Goal: Task Accomplishment & Management: Use online tool/utility

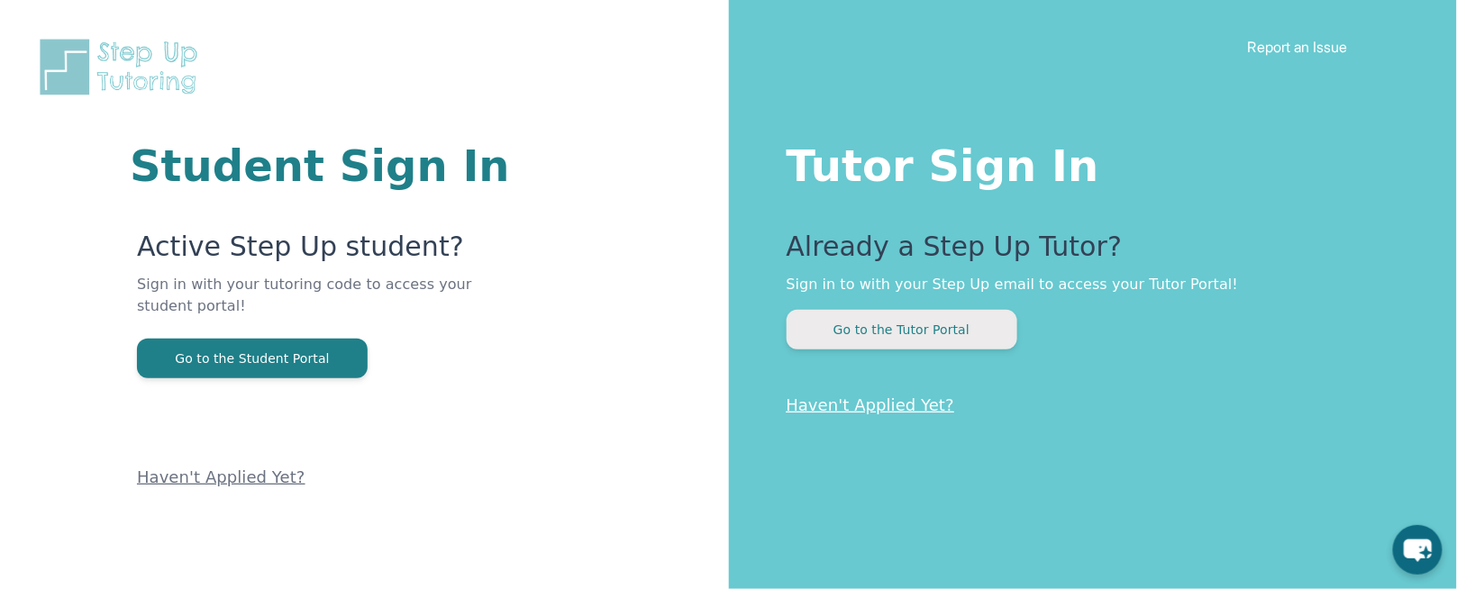
click at [989, 333] on button "Go to the Tutor Portal" at bounding box center [902, 330] width 231 height 40
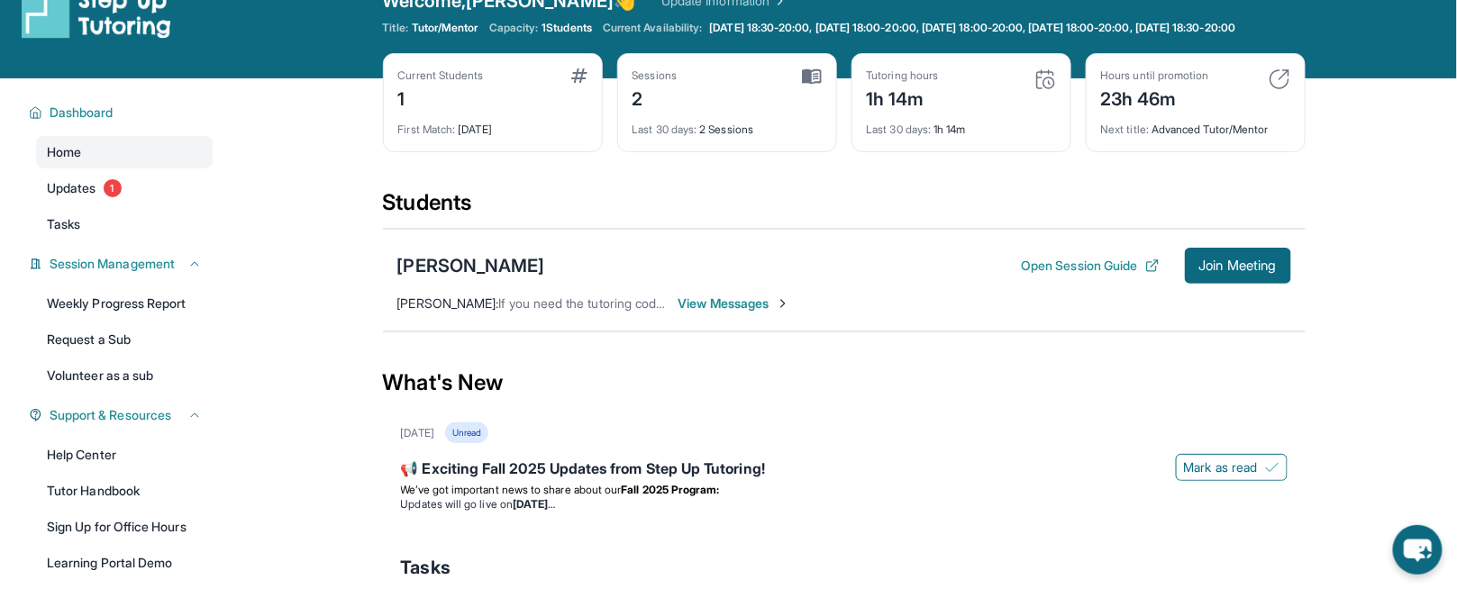
scroll to position [41, 0]
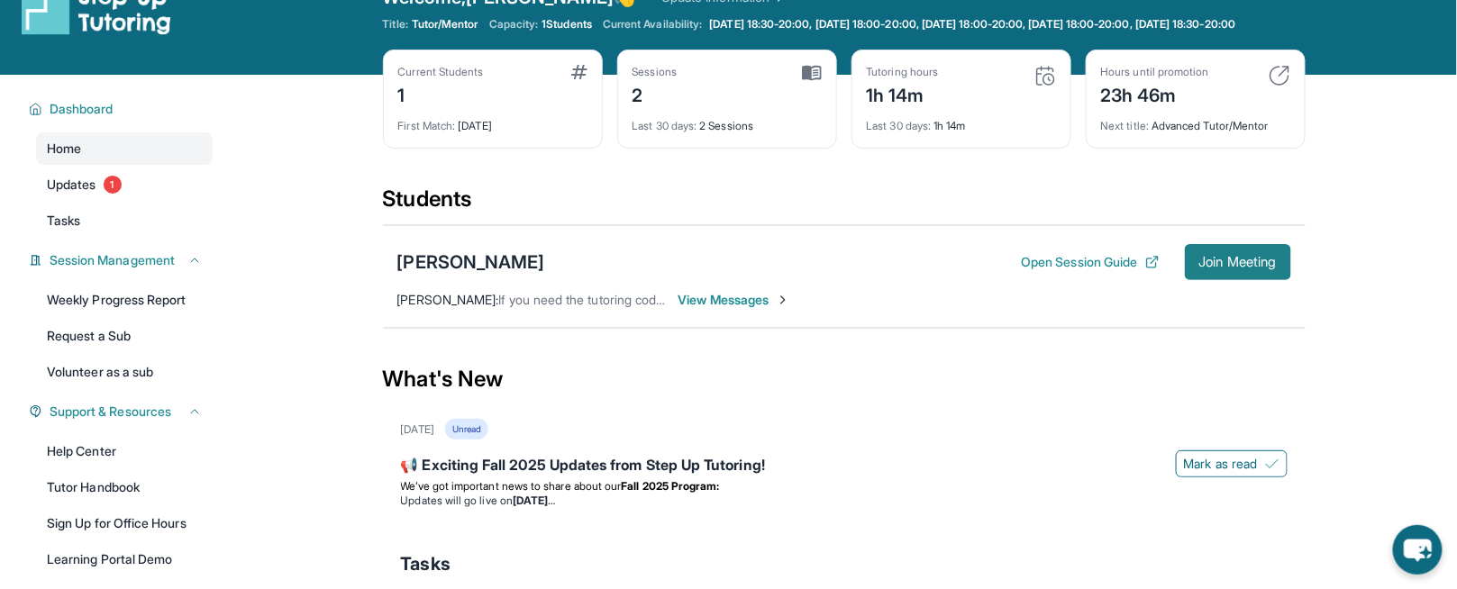
click at [1228, 268] on span "Join Meeting" at bounding box center [1239, 262] width 78 height 11
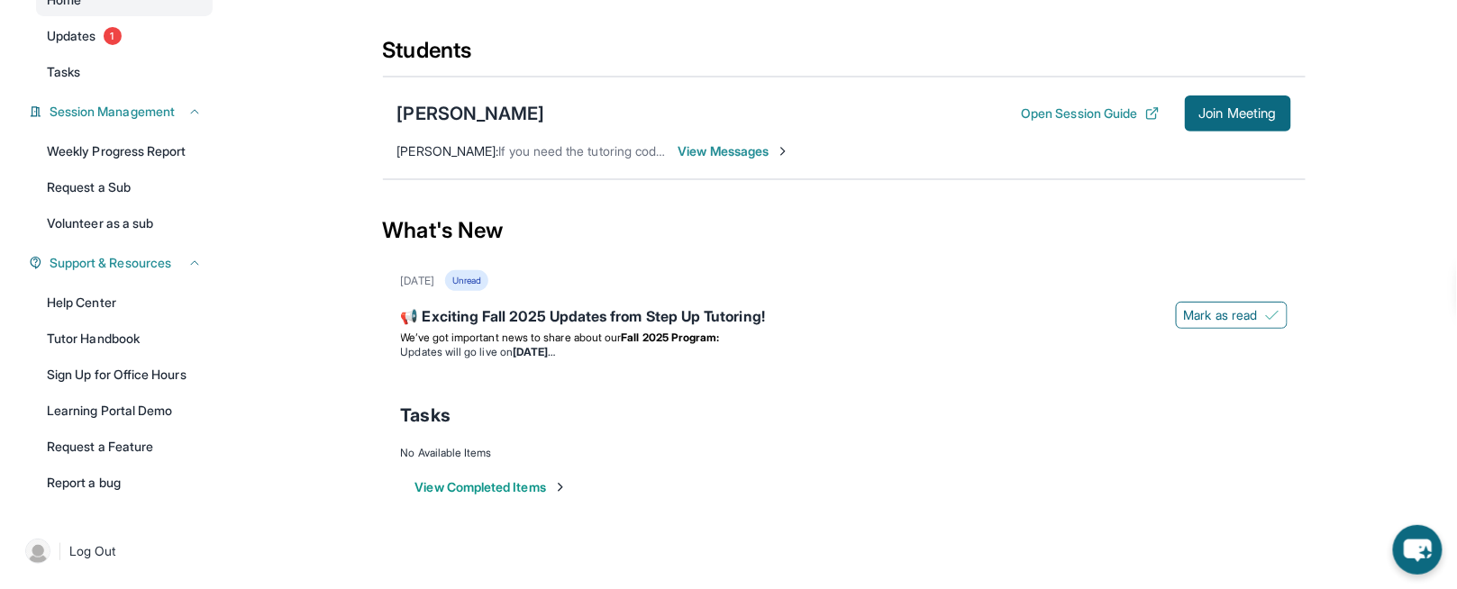
scroll to position [203, 0]
click at [1072, 111] on button "Open Session Guide" at bounding box center [1090, 114] width 138 height 18
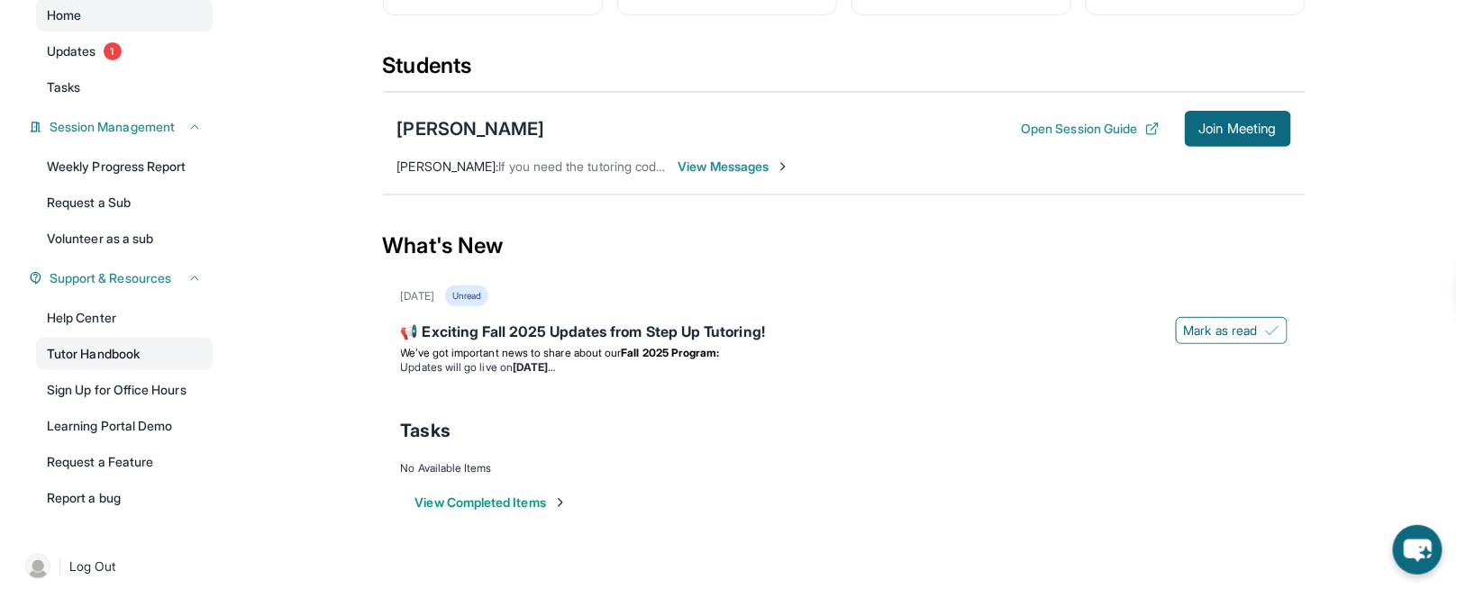
scroll to position [185, 0]
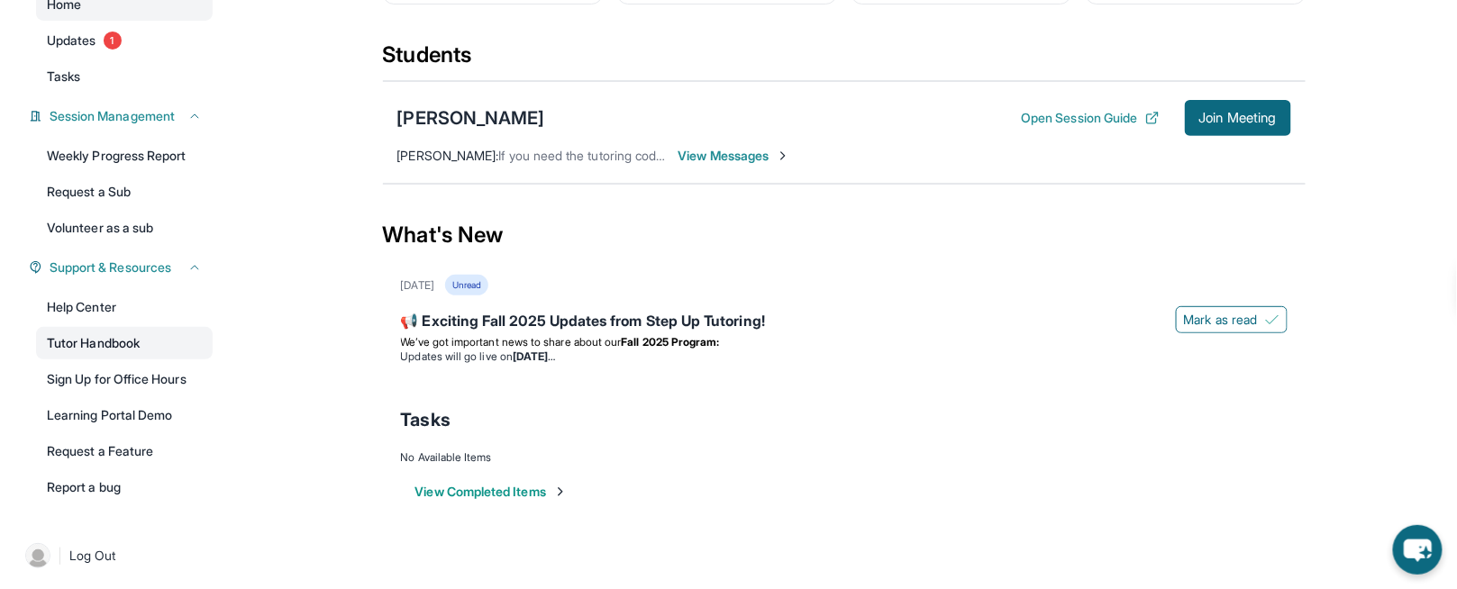
click at [104, 360] on link "Tutor Handbook" at bounding box center [124, 343] width 177 height 32
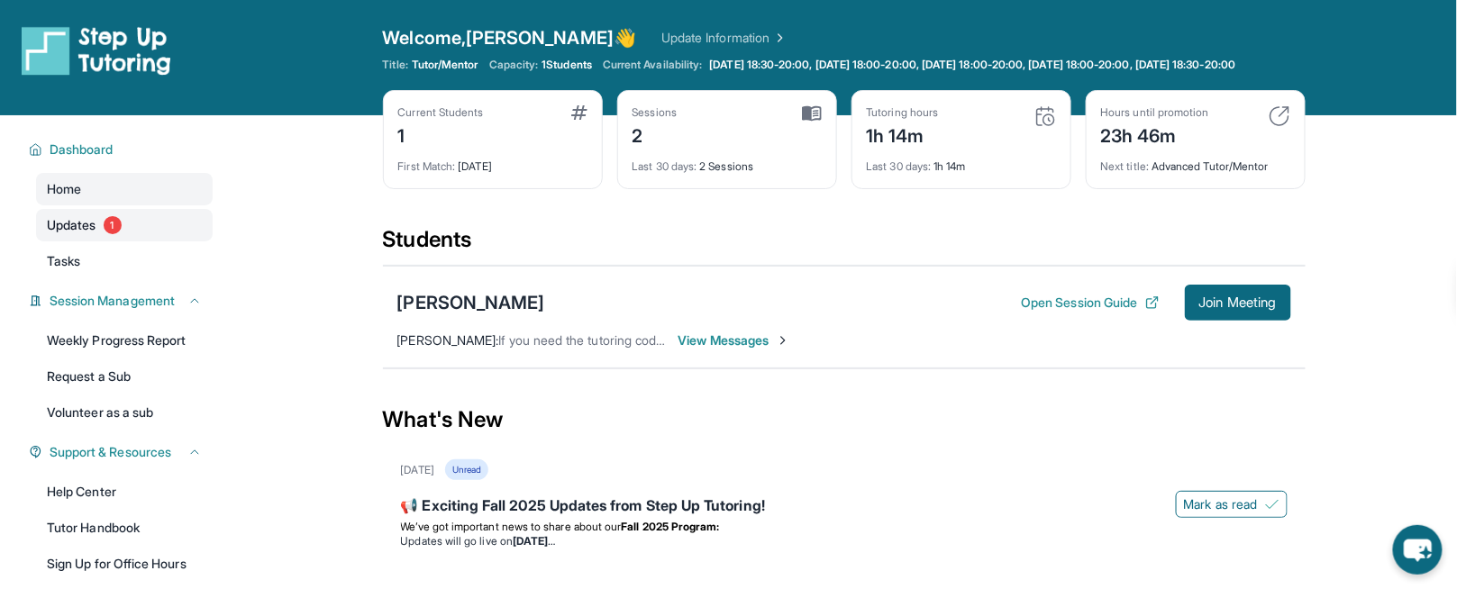
click at [118, 226] on link "Updates 1" at bounding box center [124, 225] width 177 height 32
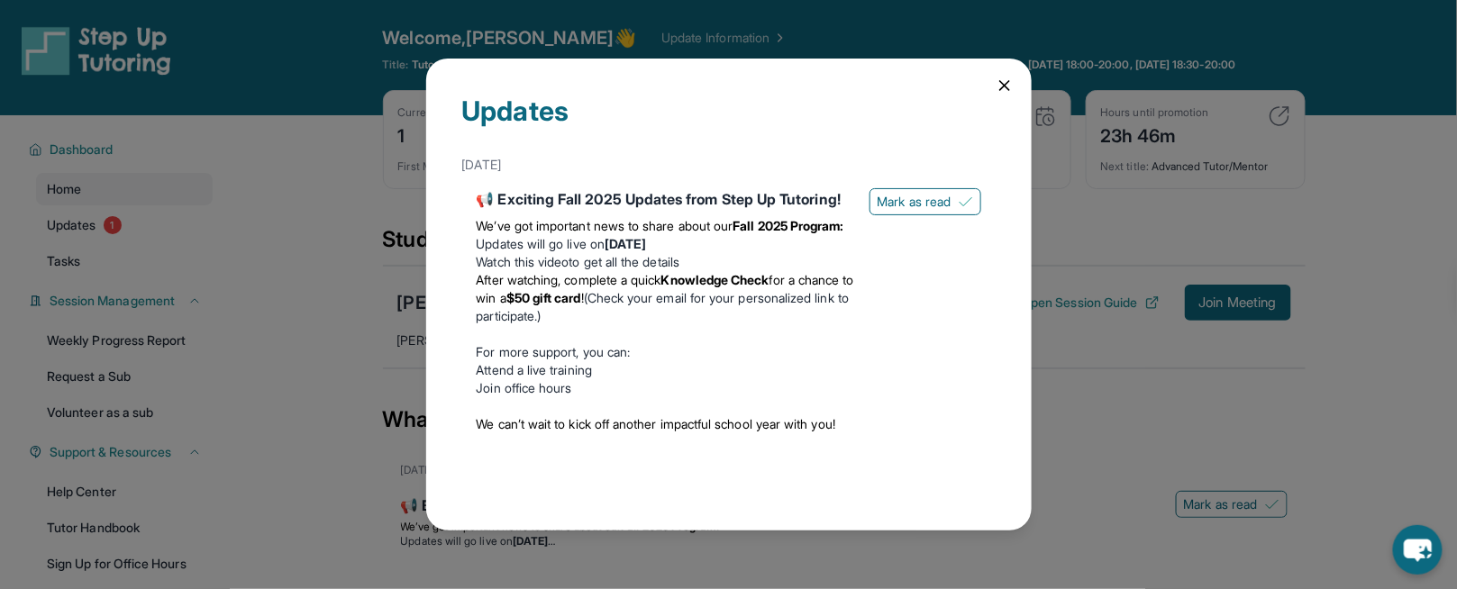
click at [996, 86] on icon at bounding box center [1005, 86] width 18 height 18
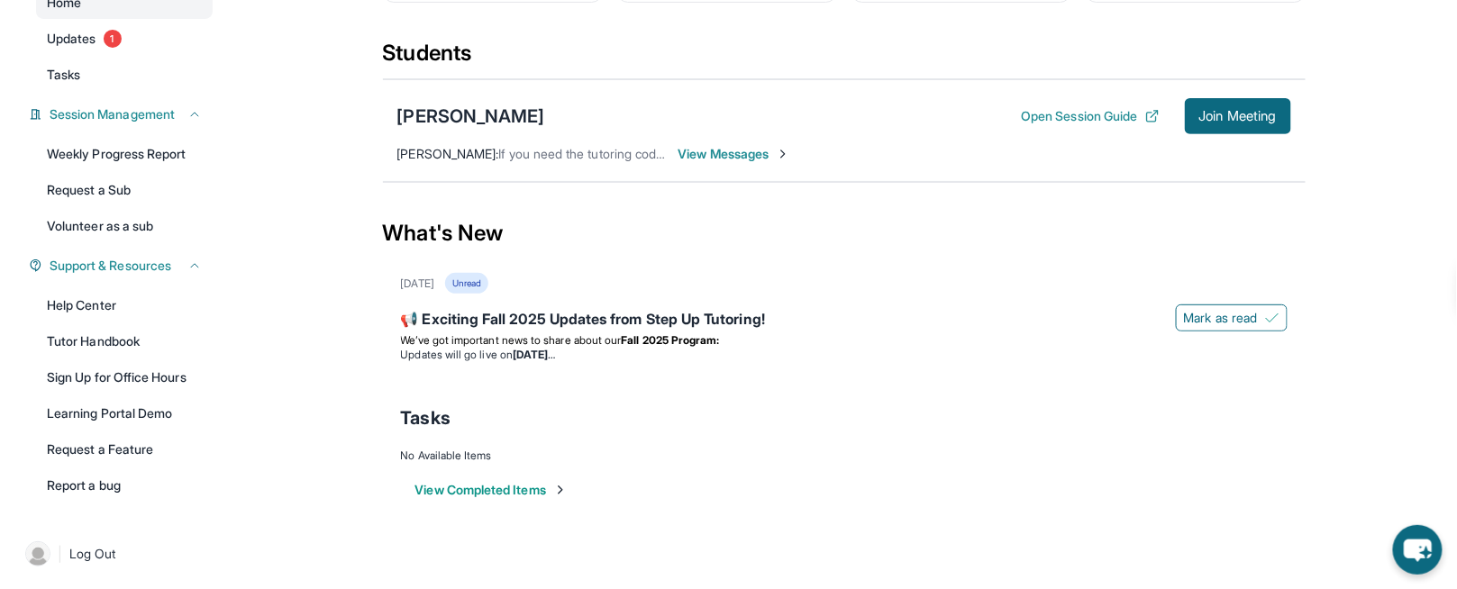
scroll to position [203, 0]
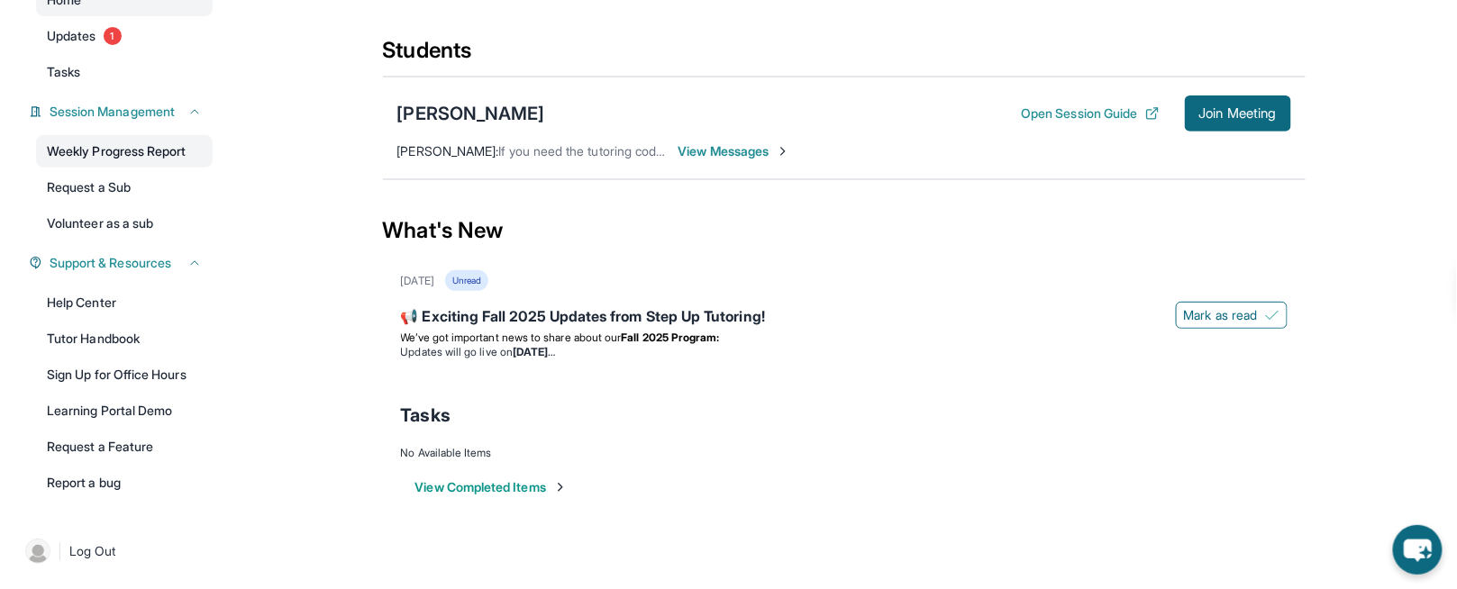
click at [109, 158] on link "Weekly Progress Report" at bounding box center [124, 151] width 177 height 32
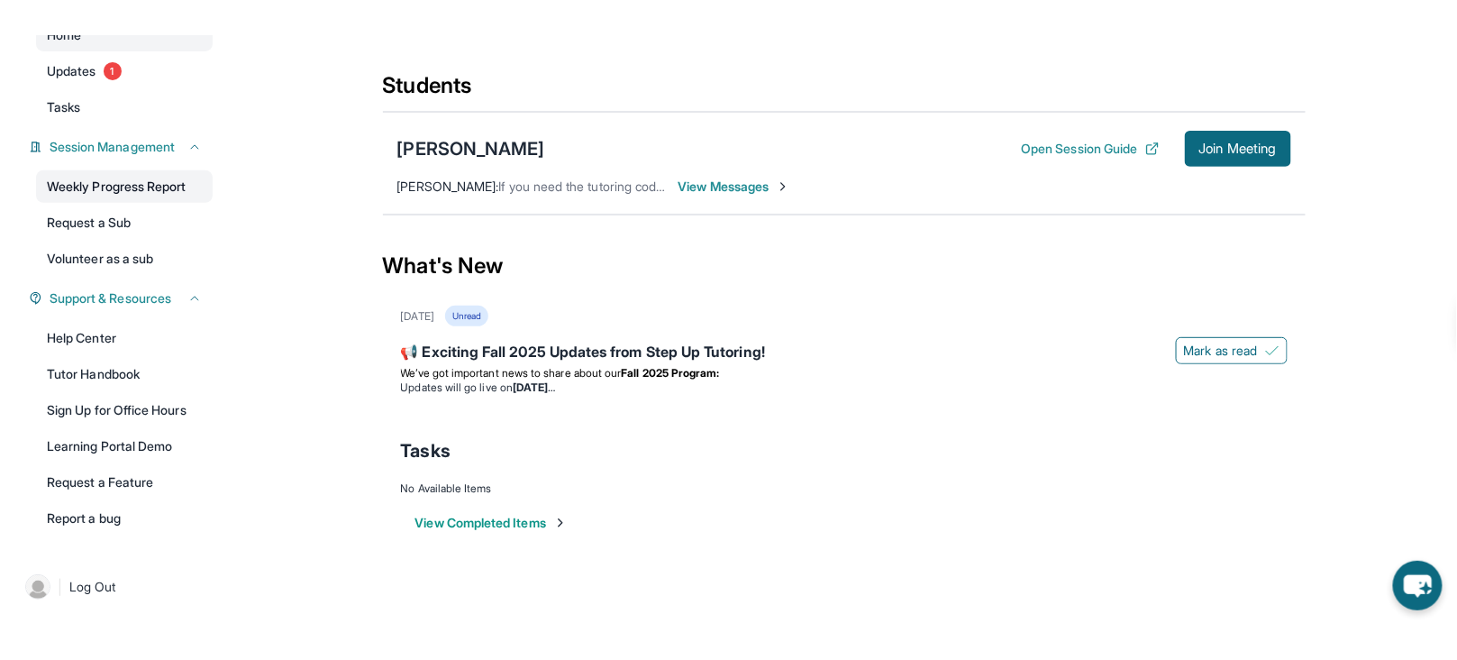
scroll to position [132, 0]
